Goal: Information Seeking & Learning: Find specific fact

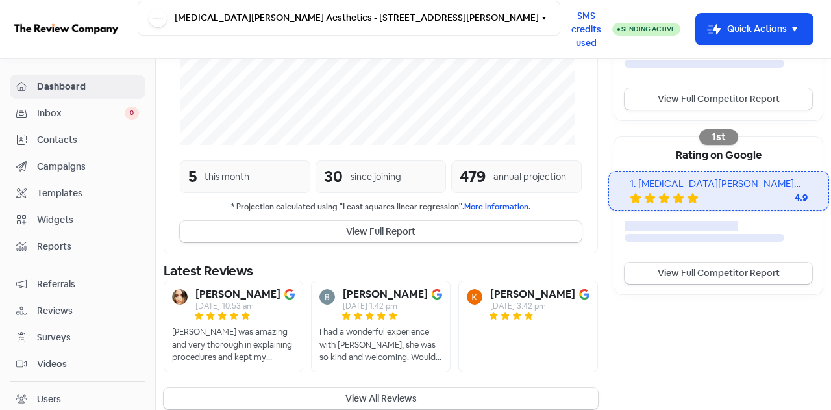
scroll to position [355, 0]
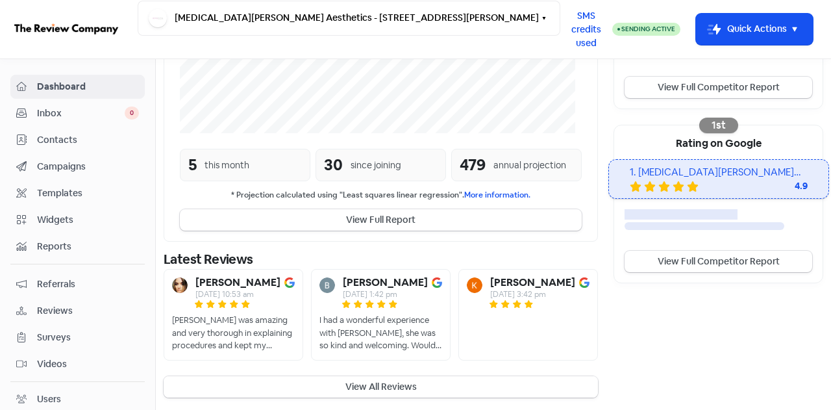
click at [360, 386] on button "View All Reviews" at bounding box center [381, 386] width 434 height 21
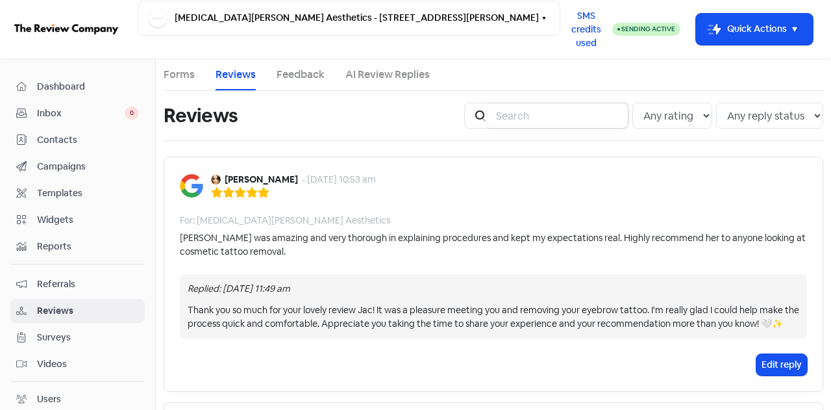
click at [569, 115] on input "search" at bounding box center [558, 116] width 140 height 26
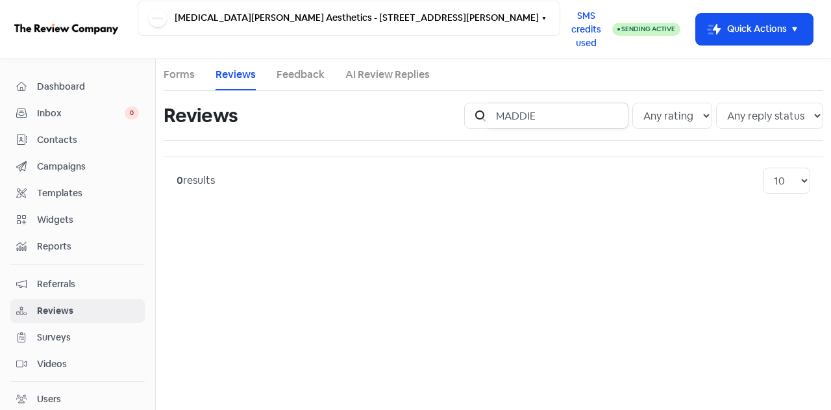
drag, startPoint x: 553, startPoint y: 117, endPoint x: 525, endPoint y: 120, distance: 27.4
click at [472, 116] on div "Icon For Search MADDIE" at bounding box center [546, 116] width 164 height 26
drag, startPoint x: 562, startPoint y: 119, endPoint x: 503, endPoint y: 117, distance: 59.1
click at [479, 118] on div "Icon For Search [PERSON_NAME]" at bounding box center [546, 116] width 164 height 26
type input "[PERSON_NAME]"
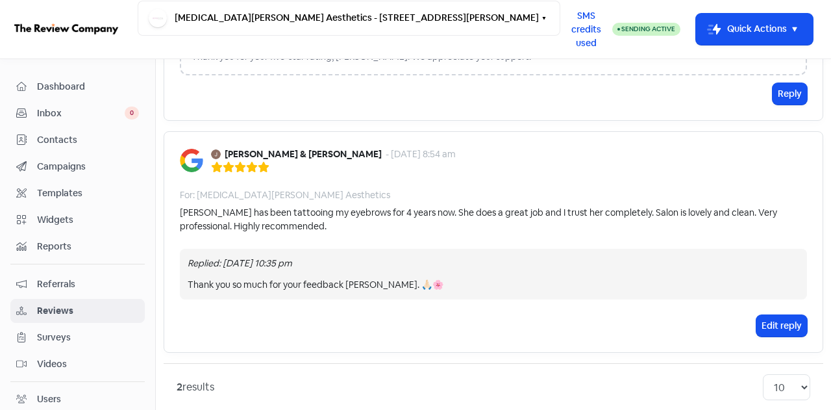
scroll to position [236, 0]
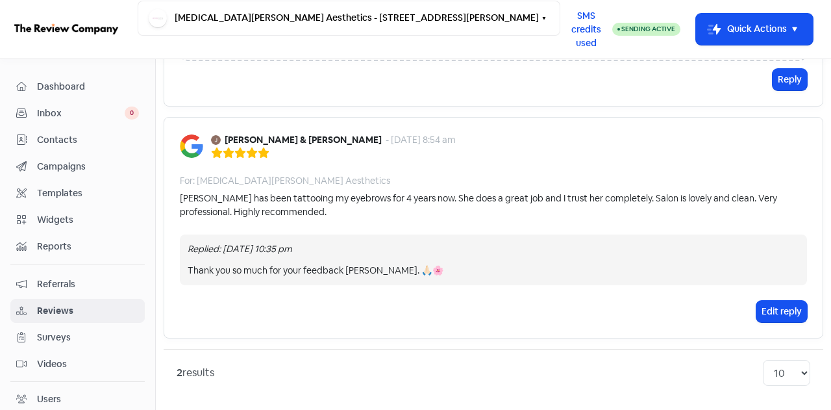
click at [52, 118] on span "Inbox" at bounding box center [81, 114] width 88 height 14
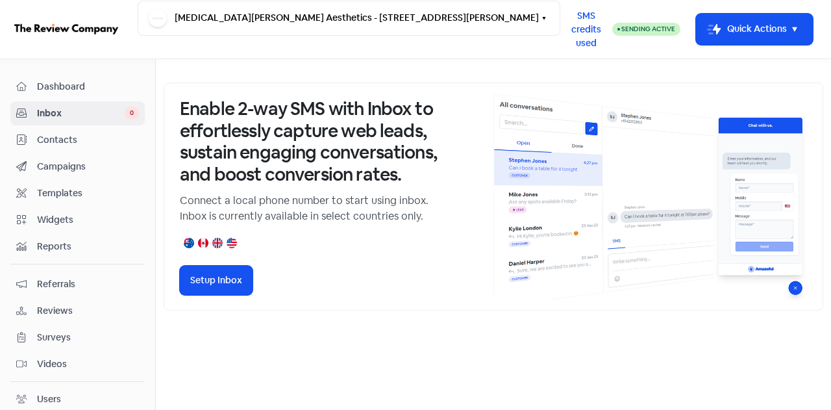
click at [70, 142] on span "Contacts" at bounding box center [88, 140] width 102 height 14
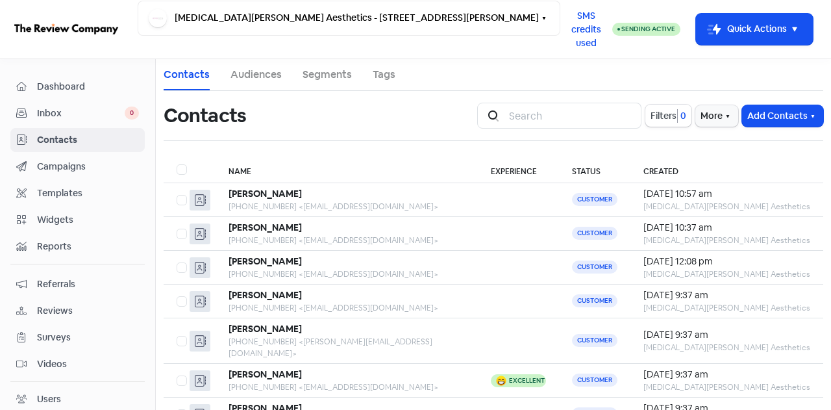
click at [62, 90] on span "Dashboard" at bounding box center [88, 87] width 102 height 14
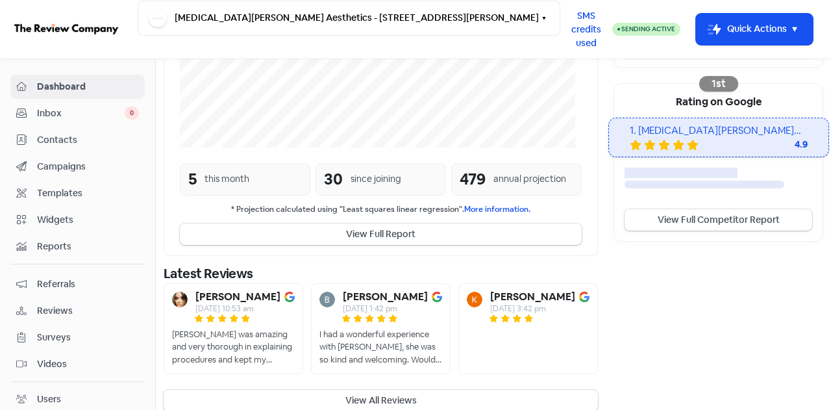
scroll to position [398, 0]
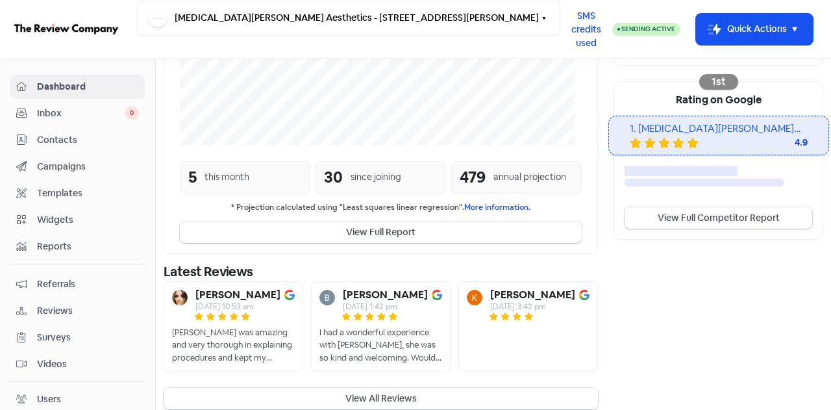
click at [397, 388] on button "View All Reviews" at bounding box center [381, 398] width 434 height 21
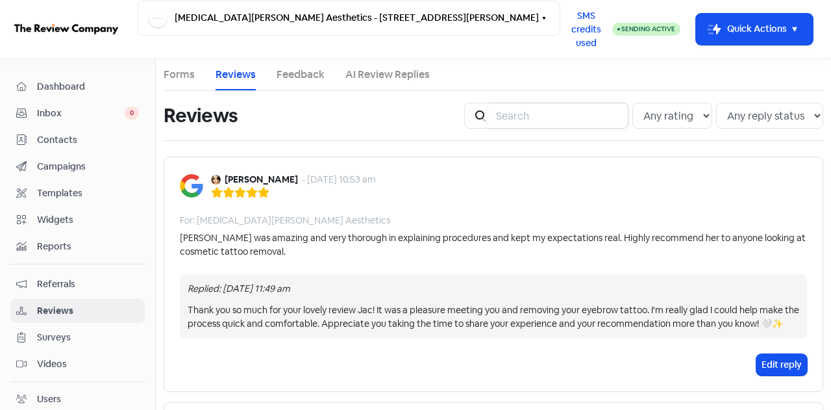
click at [497, 113] on input "search" at bounding box center [558, 116] width 140 height 26
type input "[PERSON_NAME]"
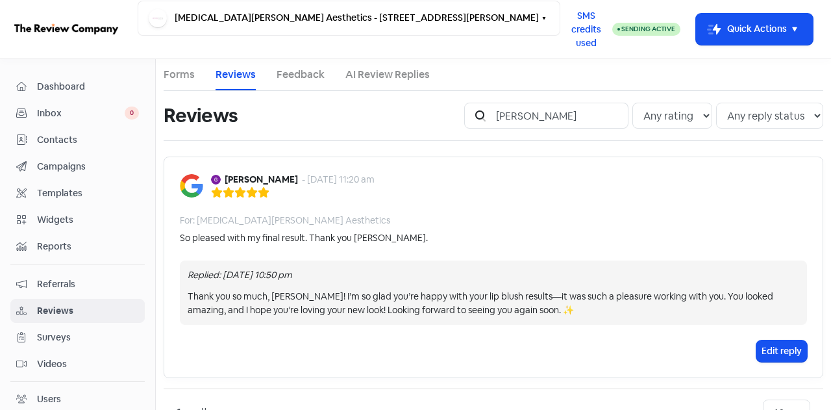
click at [40, 133] on span "Contacts" at bounding box center [88, 140] width 102 height 14
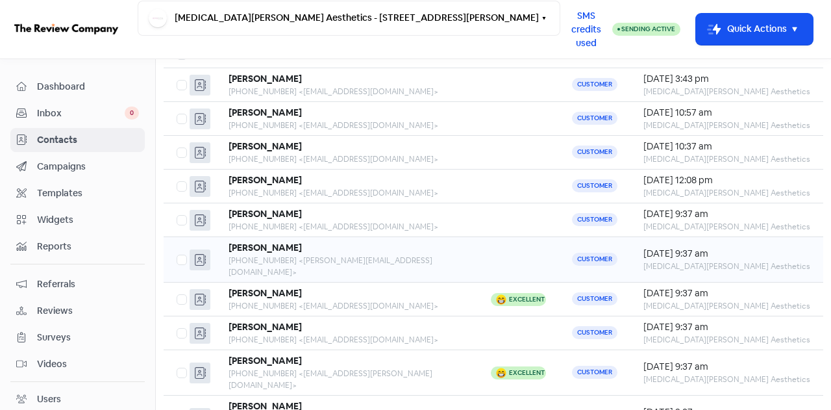
scroll to position [170, 0]
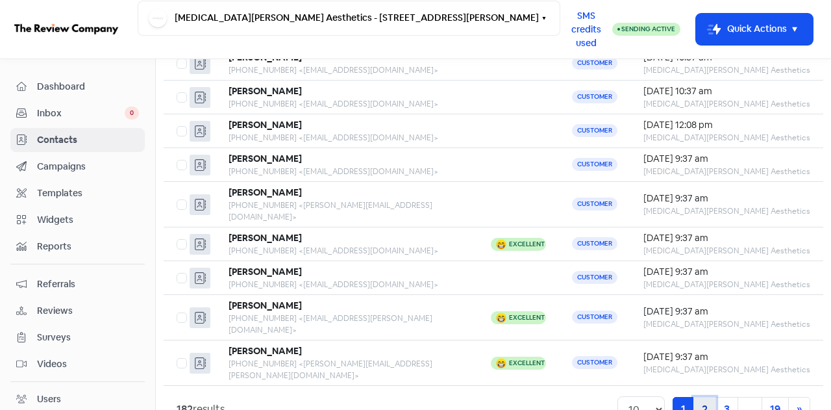
click at [700, 397] on link "2" at bounding box center [705, 409] width 23 height 25
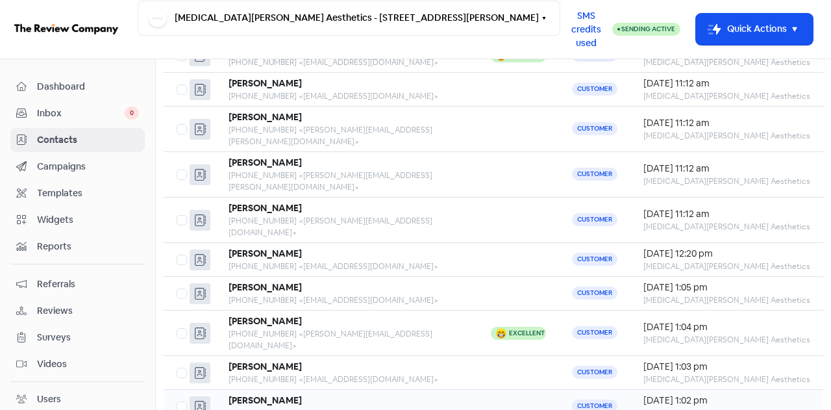
scroll to position [170, 0]
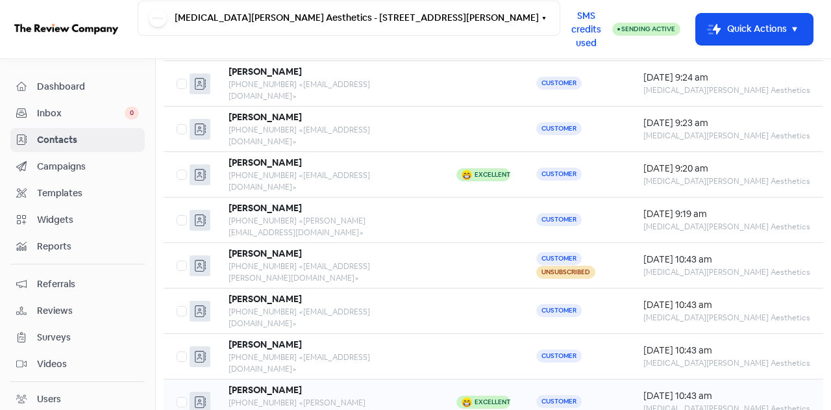
scroll to position [170, 0]
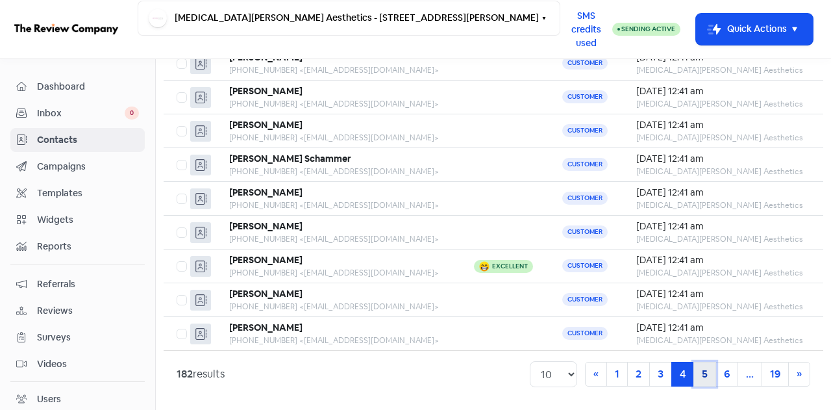
click at [695, 376] on link "5" at bounding box center [705, 374] width 23 height 25
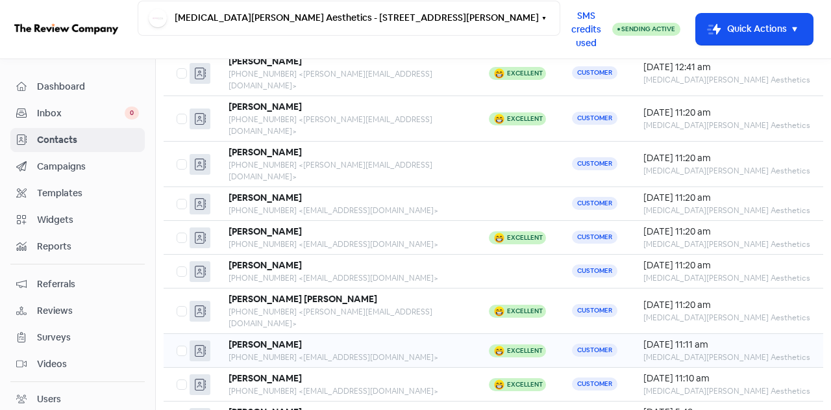
scroll to position [105, 0]
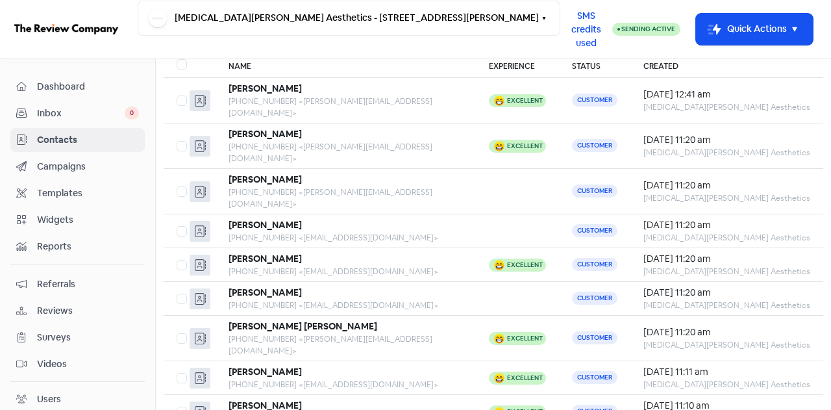
click at [81, 94] on div "Dashboard" at bounding box center [77, 86] width 123 height 15
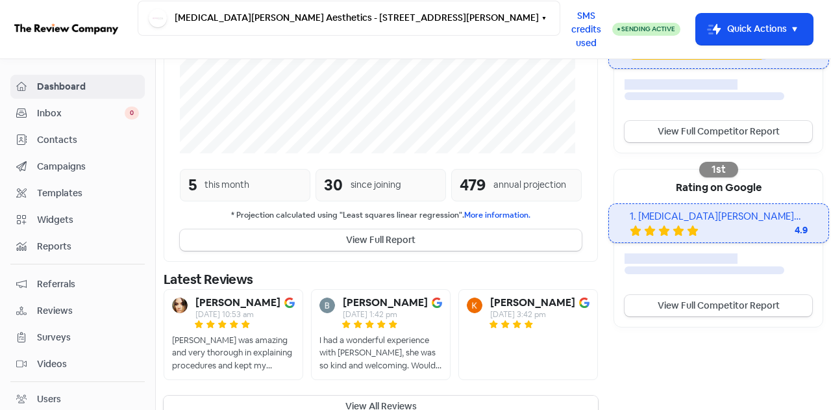
scroll to position [331, 0]
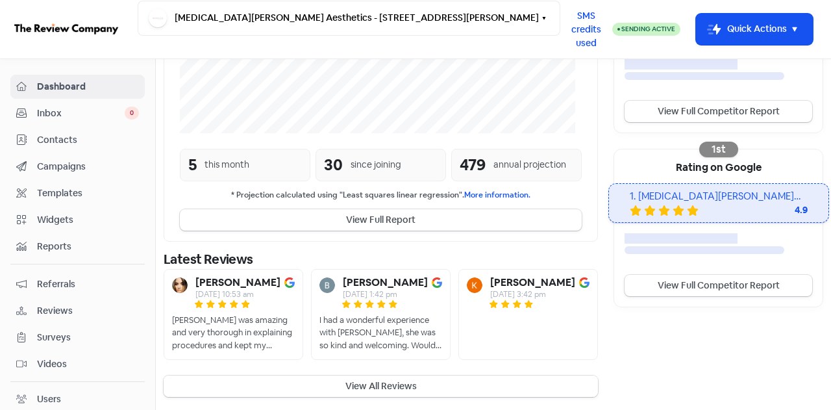
click at [484, 388] on button "View All Reviews" at bounding box center [381, 385] width 434 height 21
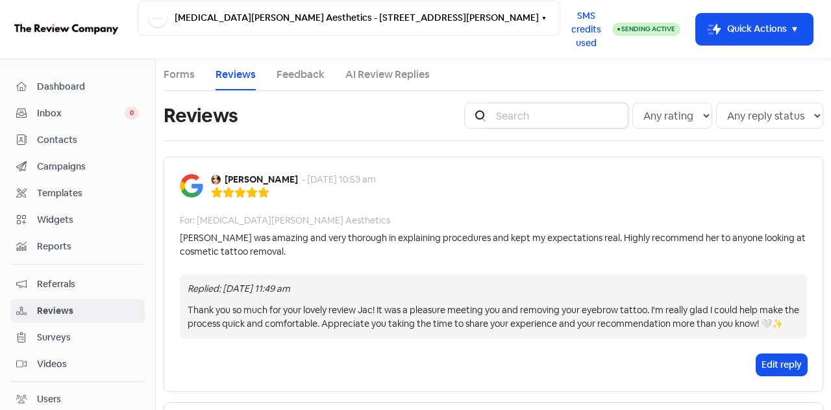
click at [513, 115] on input "search" at bounding box center [558, 116] width 140 height 26
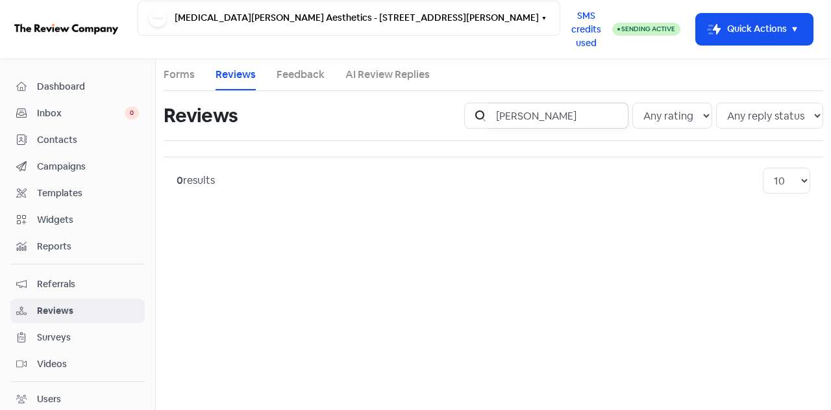
type input "[PERSON_NAME]"
